Goal: Transaction & Acquisition: Purchase product/service

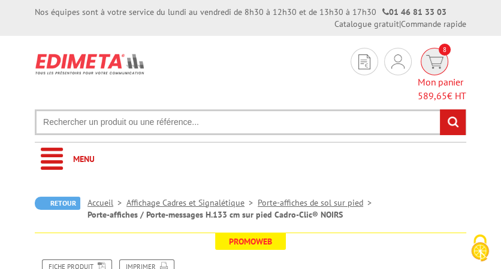
click at [449, 75] on span "Mon panier 589,65 € HT" at bounding box center [441, 89] width 48 height 28
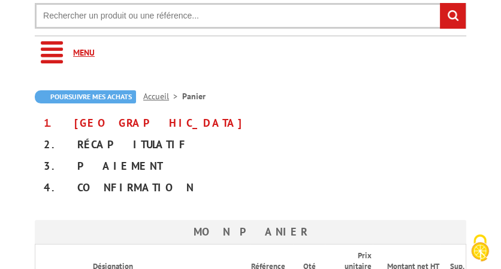
scroll to position [192, 0]
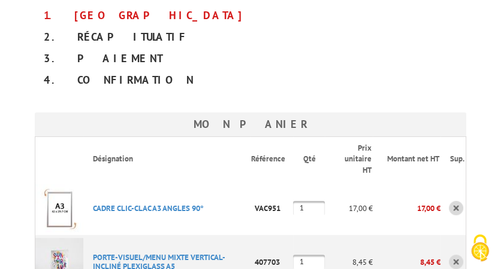
click at [111, 41] on div "2. Récapitulatif" at bounding box center [250, 37] width 431 height 22
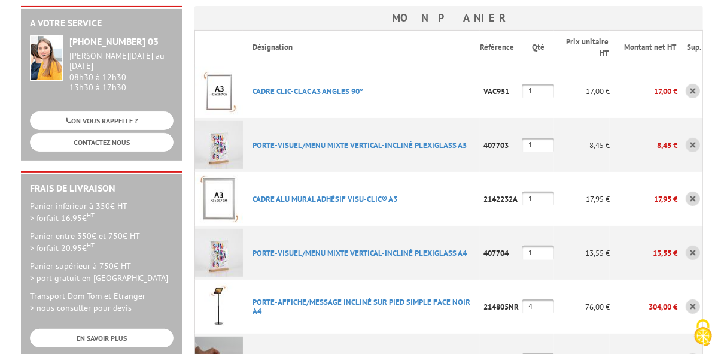
click at [500, 84] on link at bounding box center [693, 91] width 14 height 14
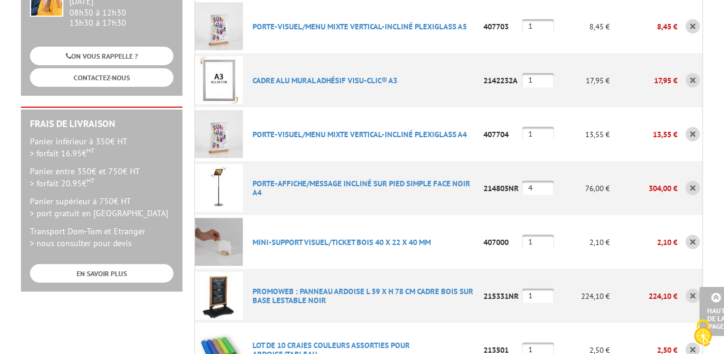
scroll to position [239, 0]
